Goal: Information Seeking & Learning: Learn about a topic

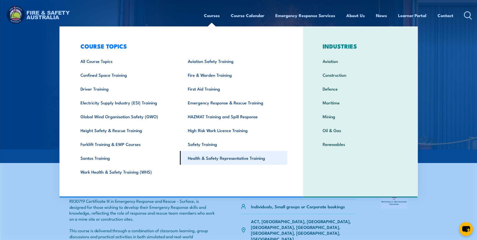
click at [214, 157] on link "Health & Safety Representative Training" at bounding box center [233, 158] width 107 height 14
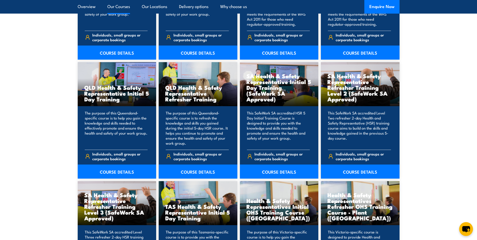
scroll to position [604, 0]
click at [192, 171] on link "COURSE DETAILS" at bounding box center [198, 171] width 79 height 14
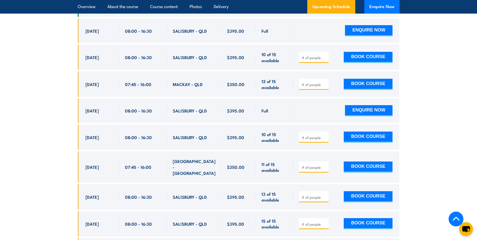
scroll to position [956, 0]
